Goal: Book appointment/travel/reservation

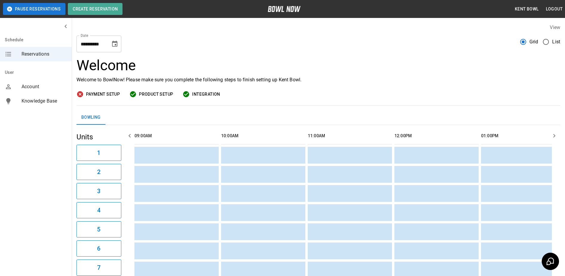
scroll to position [0, 954]
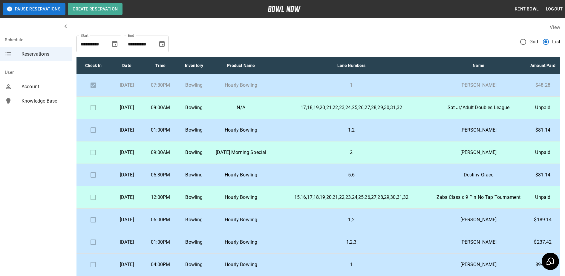
click at [173, 134] on p "01:00PM" at bounding box center [161, 129] width 24 height 7
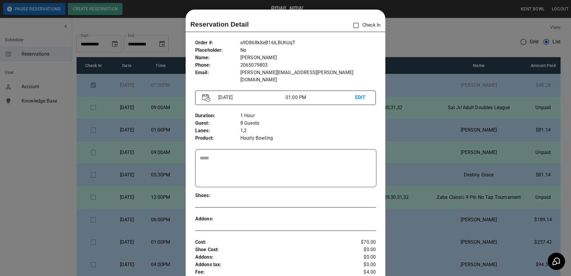
scroll to position [10, 0]
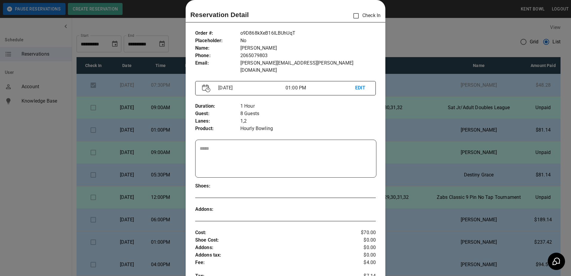
click at [35, 173] on div at bounding box center [285, 138] width 571 height 276
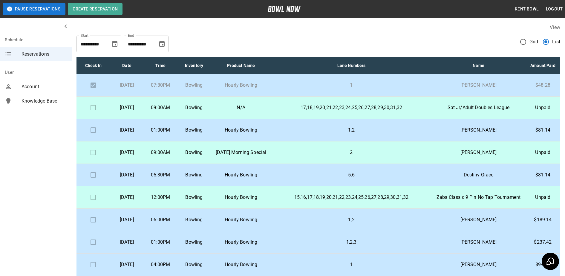
click at [130, 134] on p "[DATE]" at bounding box center [127, 129] width 24 height 7
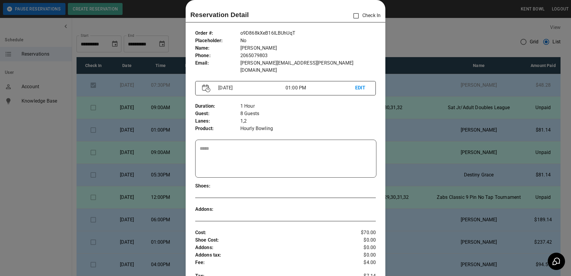
click at [39, 171] on div at bounding box center [285, 138] width 571 height 276
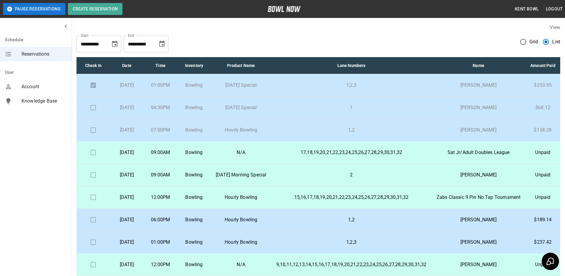
scroll to position [21, 0]
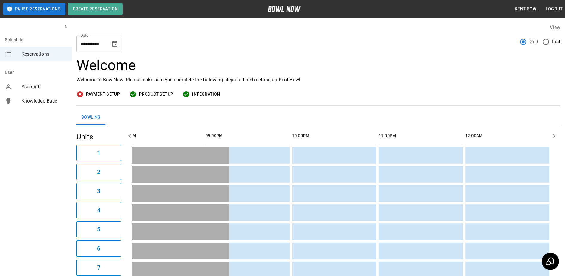
scroll to position [0, 979]
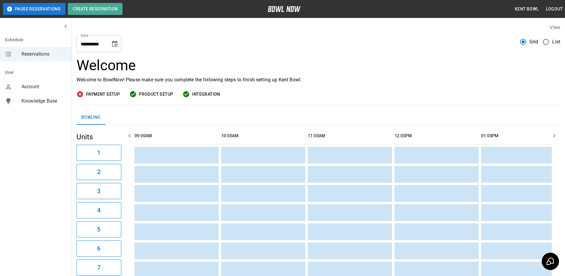
scroll to position [0, 979]
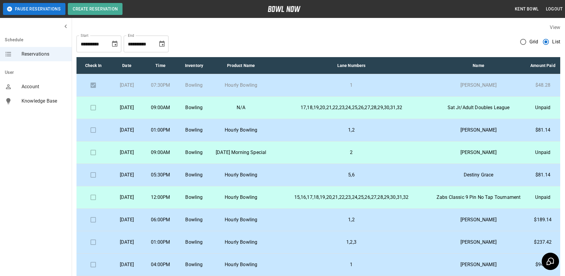
click at [262, 134] on p "Hourly Bowling" at bounding box center [241, 129] width 51 height 7
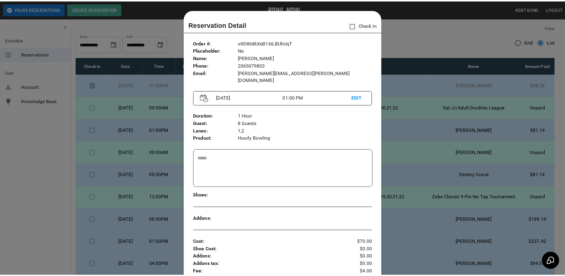
scroll to position [10, 0]
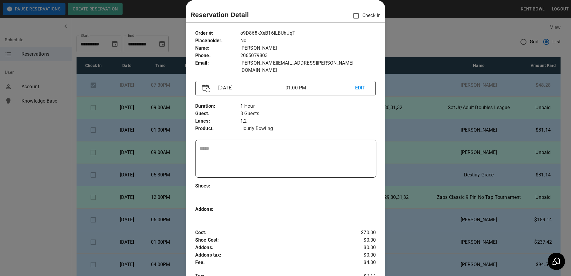
click at [50, 164] on div at bounding box center [285, 138] width 571 height 276
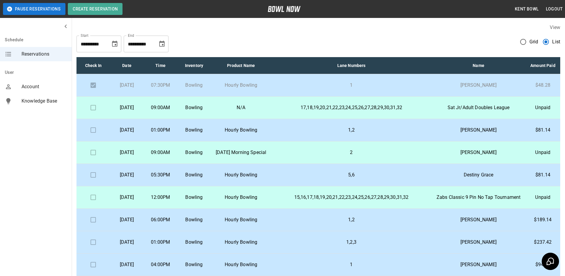
click at [296, 134] on p "1,2" at bounding box center [351, 129] width 151 height 7
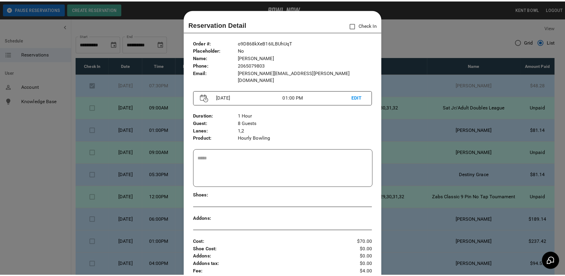
scroll to position [10, 0]
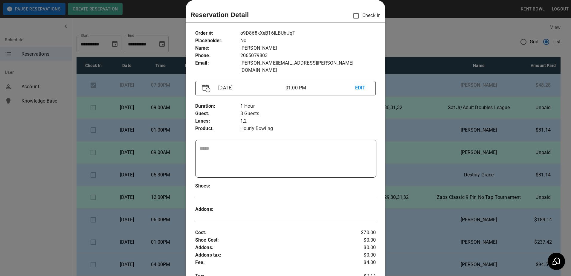
click at [44, 155] on div at bounding box center [285, 138] width 571 height 276
